Goal: Navigation & Orientation: Find specific page/section

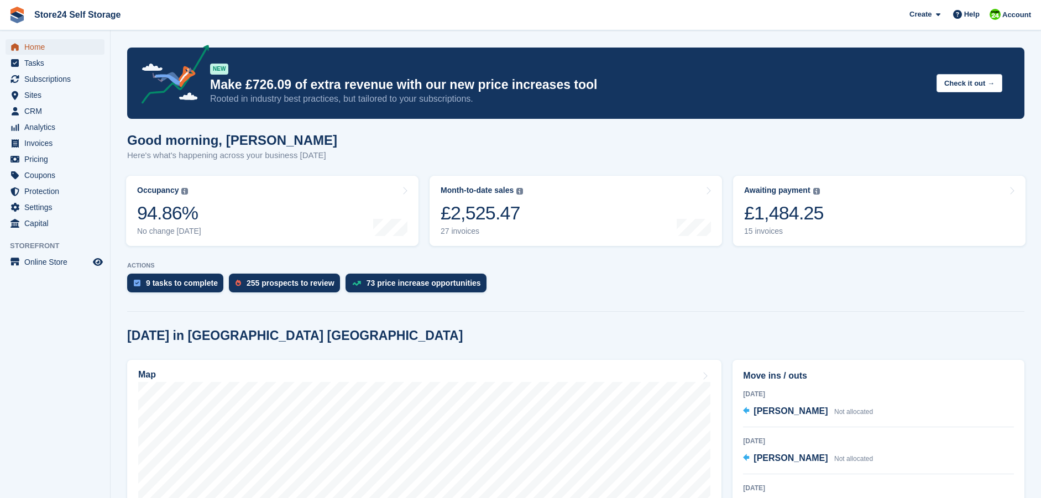
click at [41, 51] on span "Home" at bounding box center [57, 46] width 66 height 15
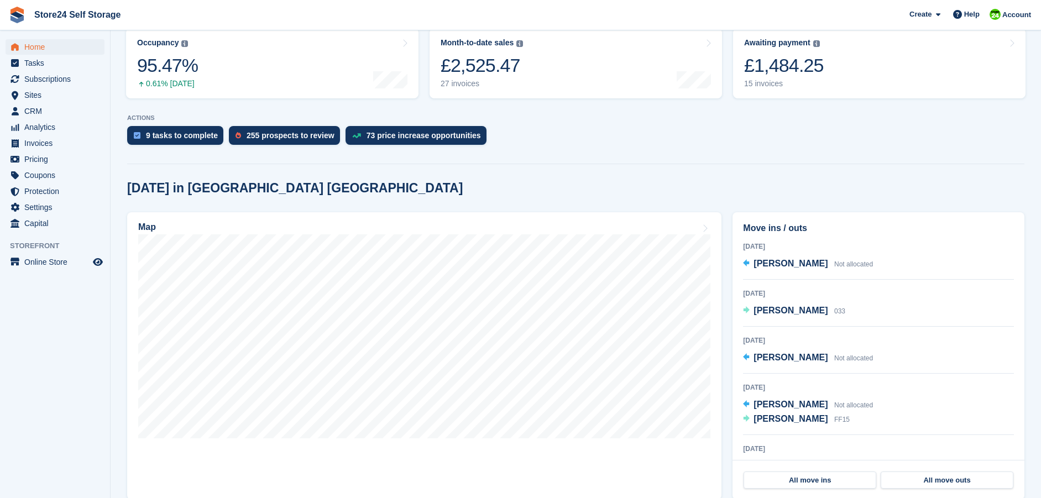
scroll to position [166, 0]
